Goal: Book appointment/travel/reservation

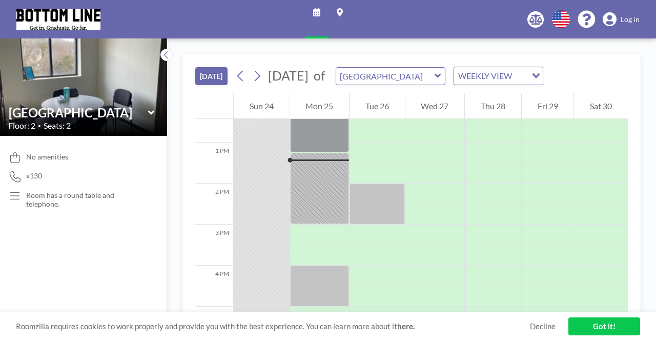
scroll to position [513, 0]
click at [628, 59] on div "[DATE] [DATE] of [GEOGRAPHIC_DATA] WEEKLY VIEW Loading... 12 AM 1 AM 2 AM 3 AM …" at bounding box center [412, 190] width 458 height 272
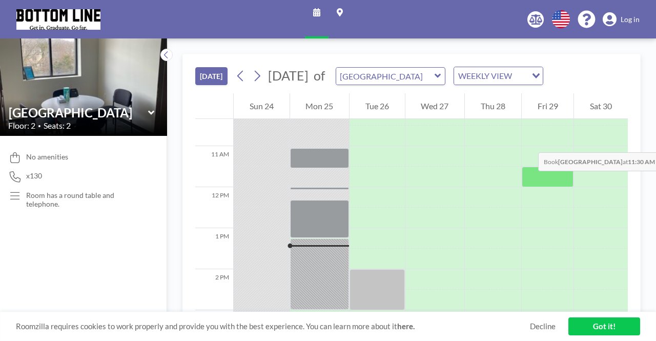
scroll to position [462, 0]
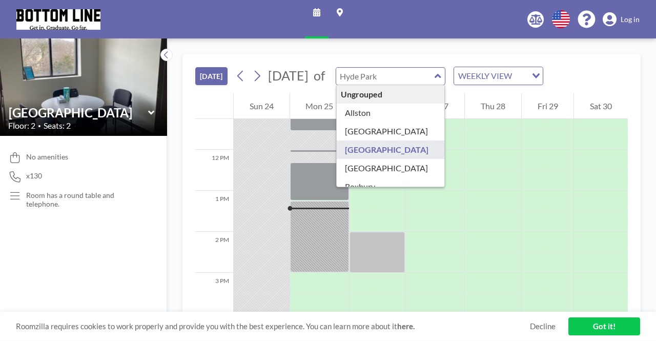
click at [423, 75] on input "text" at bounding box center [385, 76] width 98 height 17
type input "Allston"
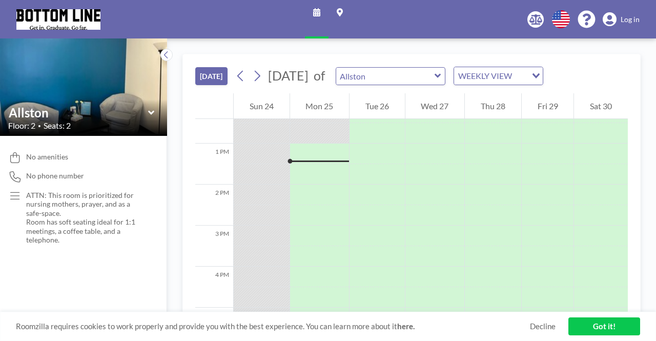
scroll to position [513, 0]
click at [435, 72] on input "text" at bounding box center [385, 76] width 98 height 17
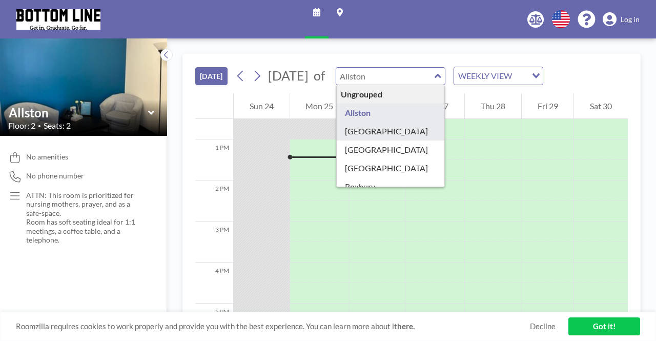
type input "[GEOGRAPHIC_DATA]"
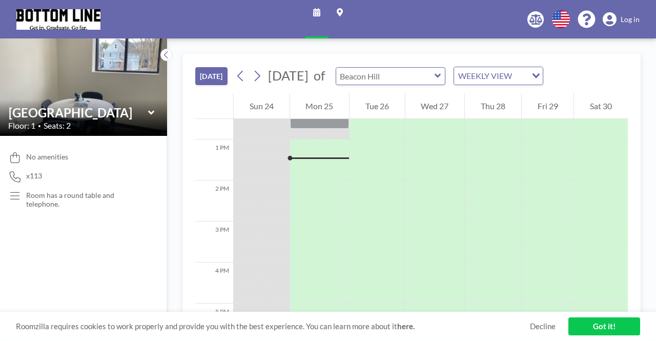
click at [422, 72] on input "text" at bounding box center [385, 76] width 98 height 17
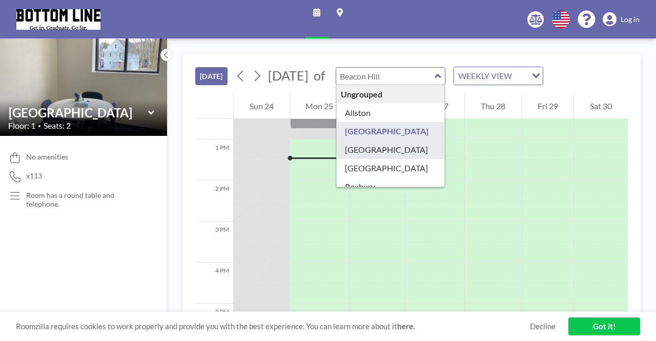
type input "[GEOGRAPHIC_DATA]"
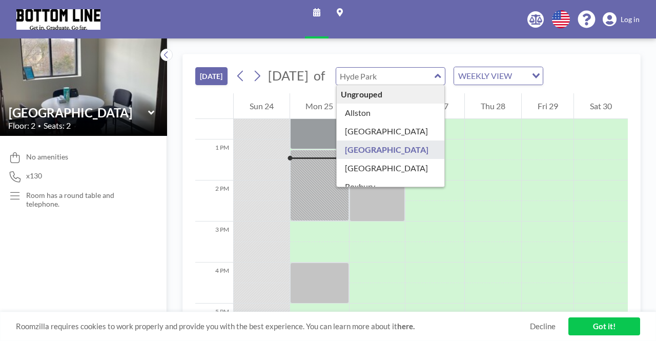
click at [435, 69] on input "text" at bounding box center [385, 76] width 98 height 17
type input "[GEOGRAPHIC_DATA]"
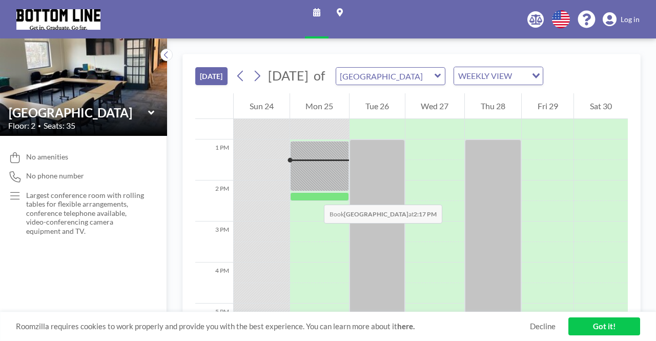
click at [314, 194] on div at bounding box center [319, 196] width 59 height 9
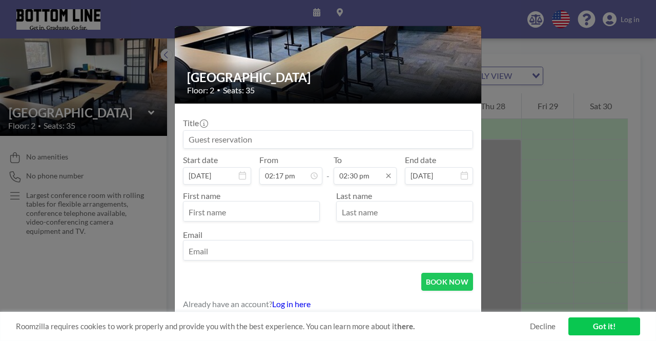
scroll to position [529, 0]
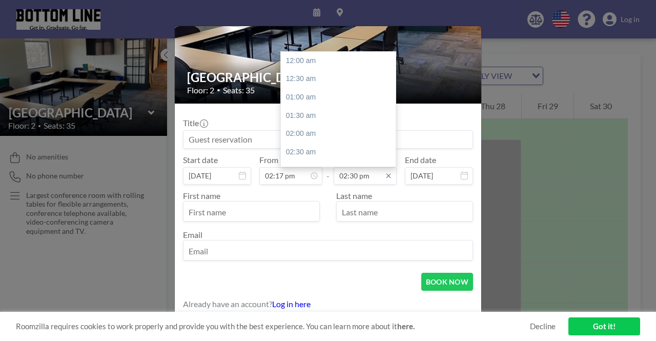
click at [355, 176] on input "02:30 pm" at bounding box center [365, 175] width 63 height 17
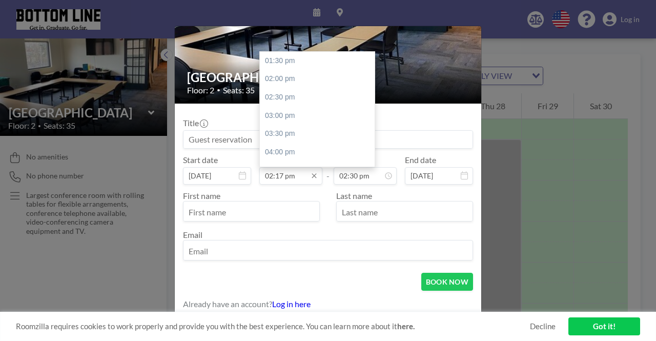
drag, startPoint x: 374, startPoint y: 176, endPoint x: 314, endPoint y: 181, distance: 60.2
click at [314, 181] on div "Start date [DATE] From 02:17 pm 01:30 pm 02:00 pm 02:30 pm 03:00 pm 03:30 pm 04…" at bounding box center [328, 170] width 290 height 30
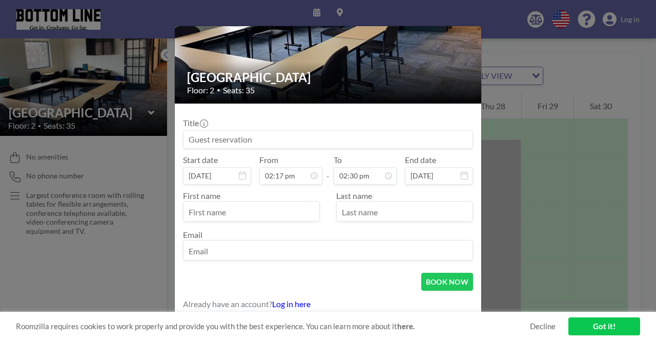
click at [387, 150] on div "Title Start date [DATE] From 02:17 pm - To 02:30 pm End date [DATE] First name …" at bounding box center [328, 188] width 290 height 153
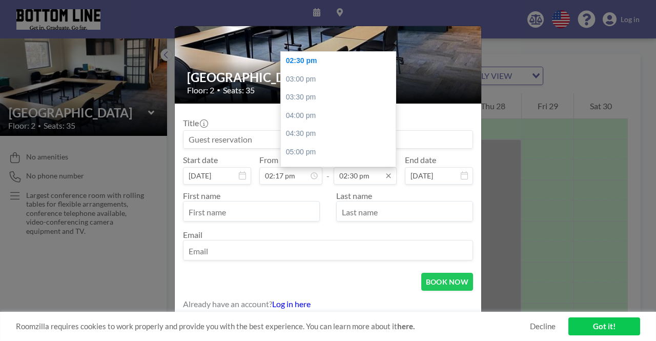
click at [351, 173] on input "02:30 pm" at bounding box center [365, 175] width 63 height 17
click at [309, 96] on div "03:30 pm" at bounding box center [341, 97] width 120 height 18
type input "03:30 pm"
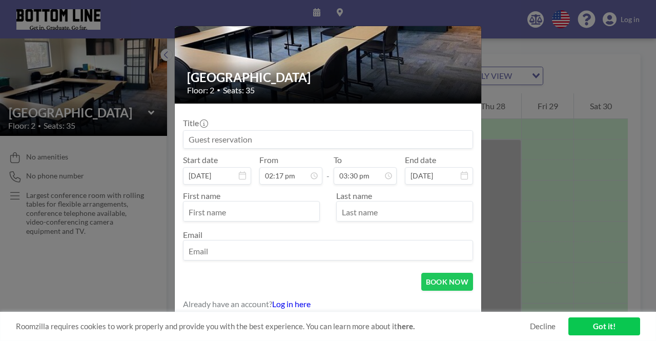
scroll to position [566, 0]
click at [261, 138] on input at bounding box center [328, 139] width 289 height 17
type input "Maya"
click at [295, 207] on input "text" at bounding box center [252, 212] width 136 height 17
type input "Maya"
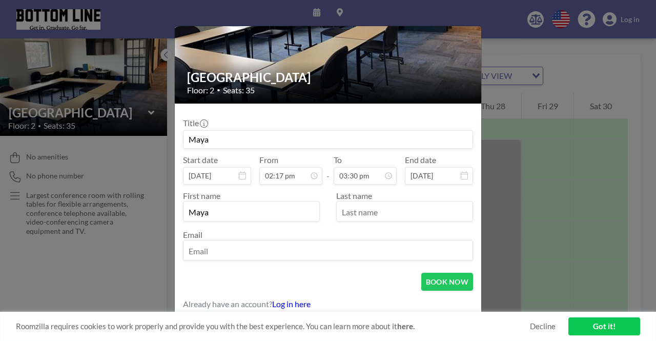
click at [365, 214] on input "text" at bounding box center [405, 212] width 136 height 17
type input "[PERSON_NAME]"
click at [282, 248] on input "email" at bounding box center [328, 251] width 289 height 17
type input "j"
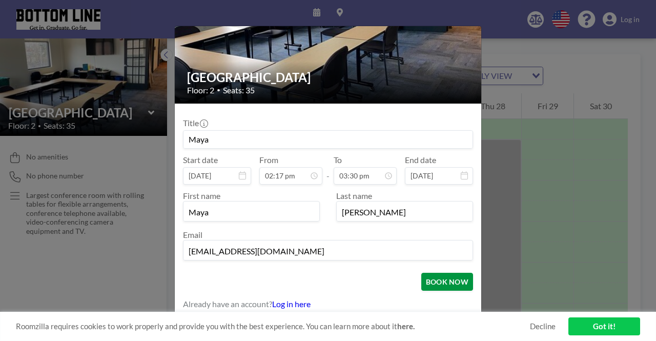
type input "[EMAIL_ADDRESS][DOMAIN_NAME]"
click at [461, 287] on button "BOOK NOW" at bounding box center [448, 282] width 52 height 18
